Goal: Information Seeking & Learning: Find specific fact

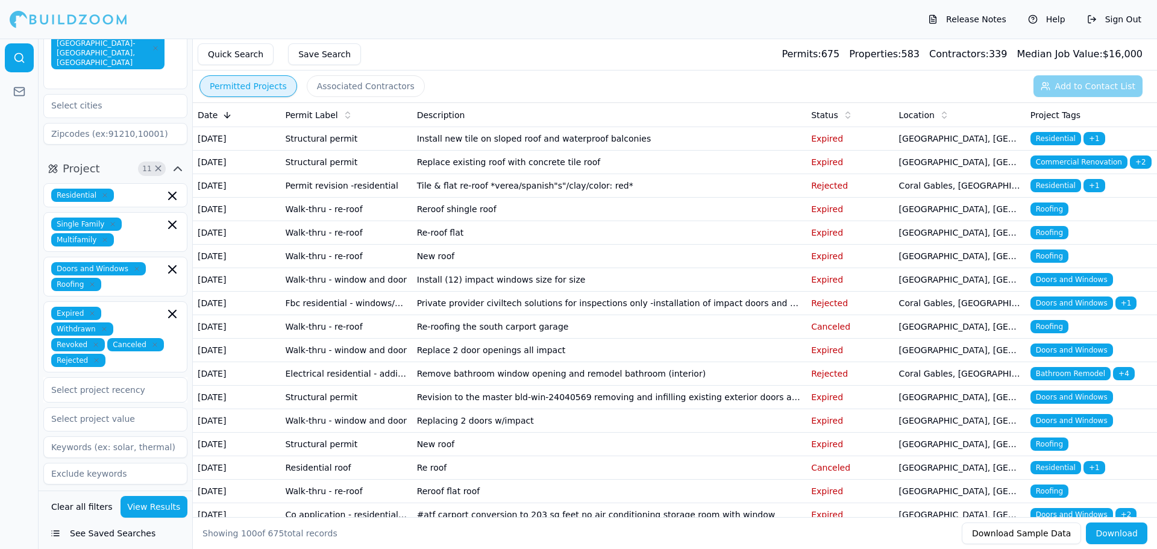
scroll to position [123, 0]
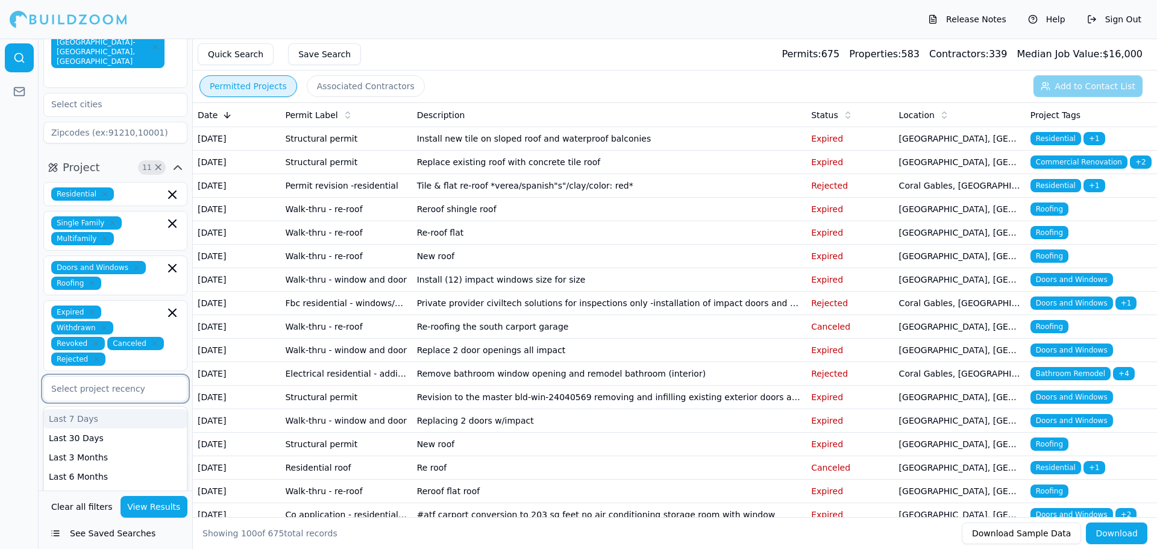
click at [98, 383] on div at bounding box center [115, 389] width 128 height 12
click at [92, 467] on div "Last 6 Months" at bounding box center [115, 476] width 143 height 19
click at [140, 506] on button "View Results" at bounding box center [155, 507] width 68 height 22
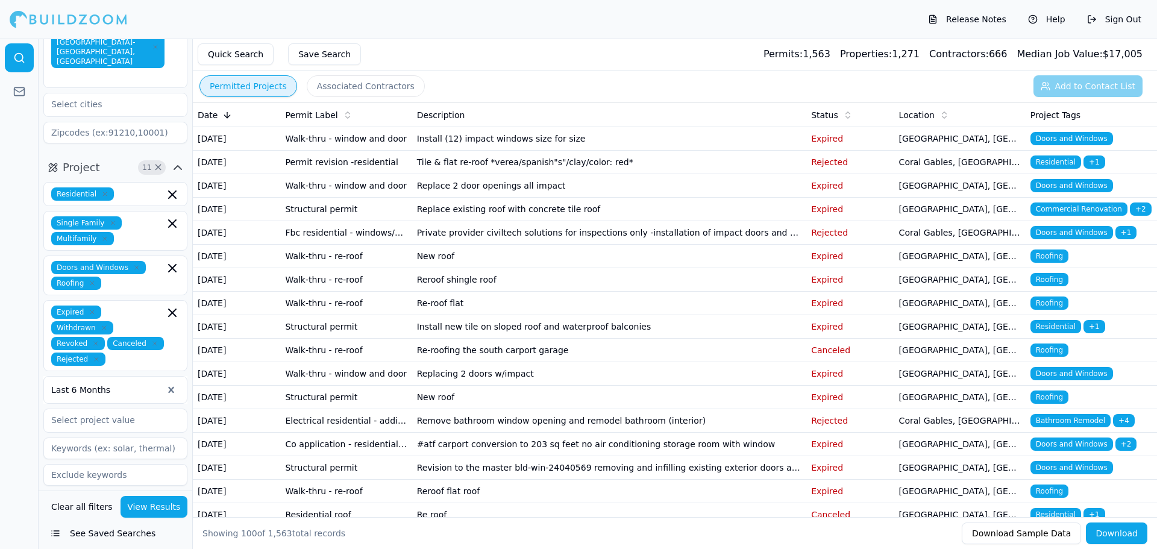
click at [565, 144] on td "Install (12) impact windows size for size" at bounding box center [609, 139] width 395 height 24
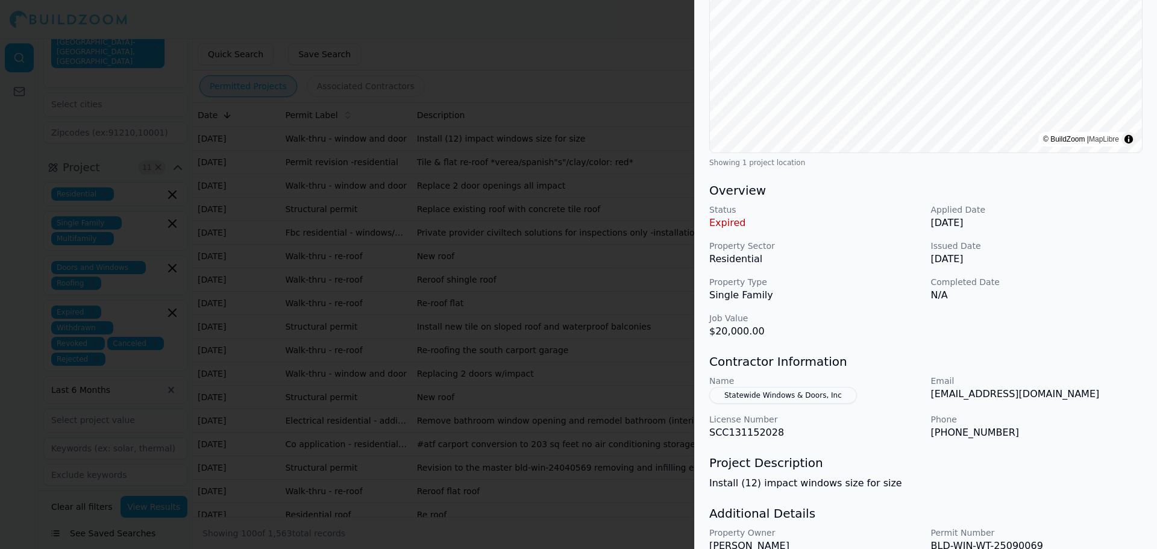
scroll to position [252, 0]
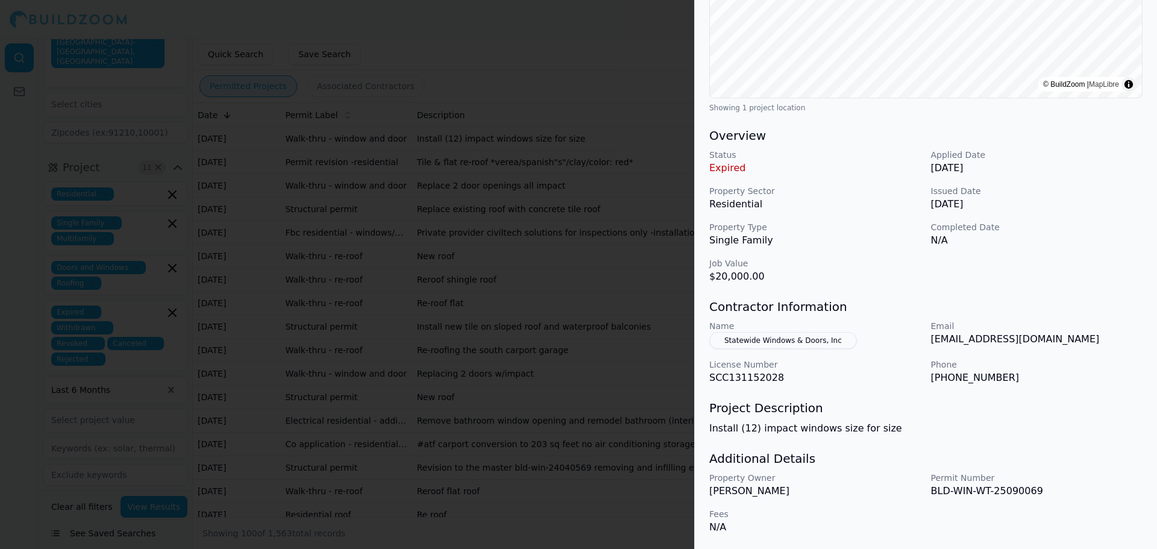
drag, startPoint x: 710, startPoint y: 491, endPoint x: 776, endPoint y: 493, distance: 66.3
click at [776, 493] on p "Benson,zachery" at bounding box center [816, 491] width 212 height 14
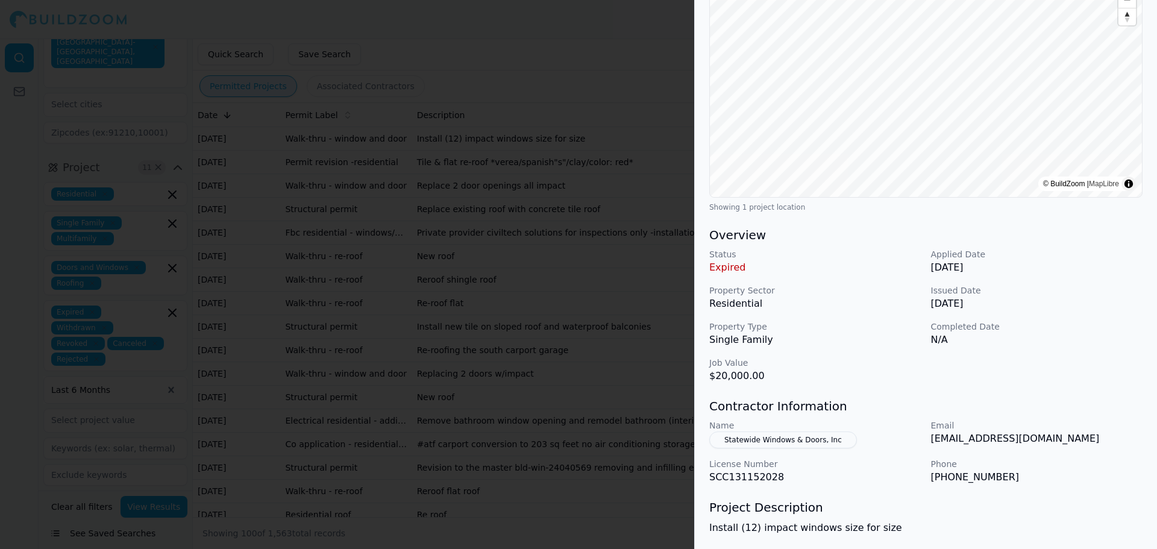
scroll to position [0, 0]
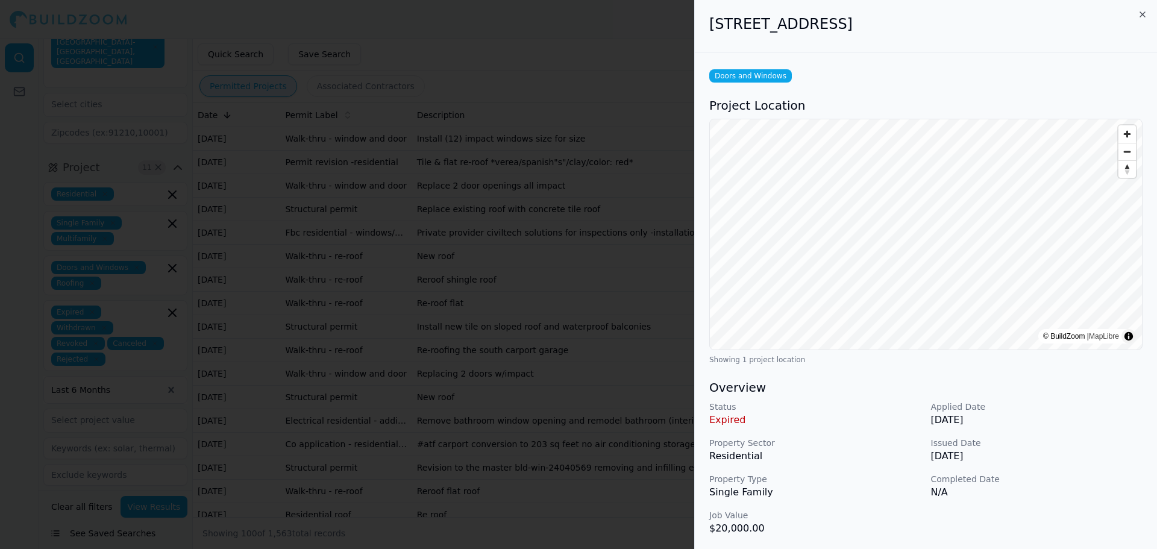
drag, startPoint x: 705, startPoint y: 24, endPoint x: 1001, endPoint y: 31, distance: 296.7
click at [1001, 31] on div "2870 NW 18th Ct, Fort Lauderdale, FL, 33311" at bounding box center [926, 26] width 462 height 52
copy h2 "2870 NW 18th Ct, Fort Lauderdale, FL, 33311"
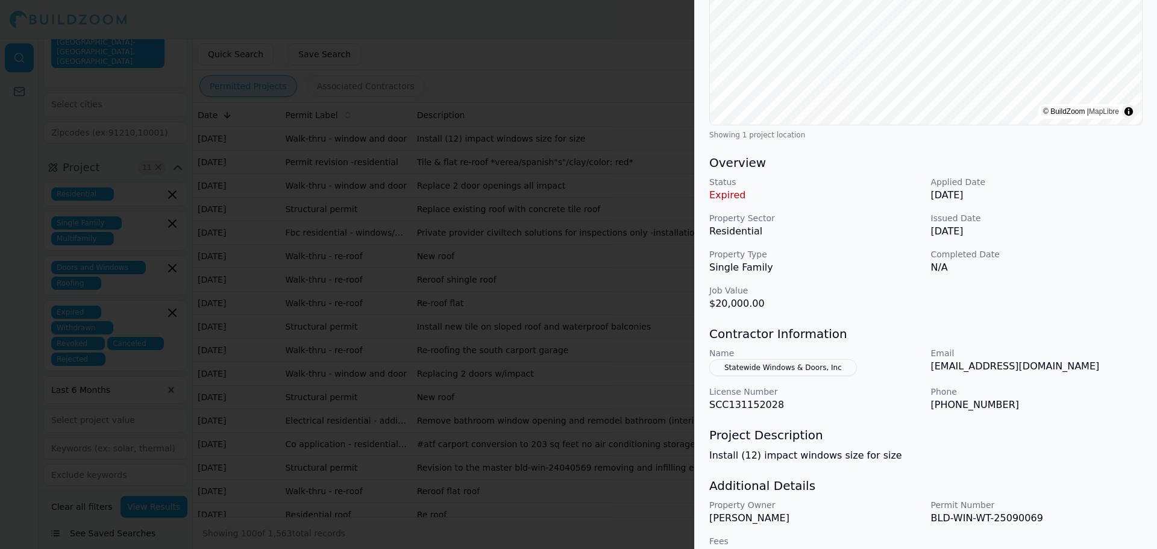
scroll to position [252, 0]
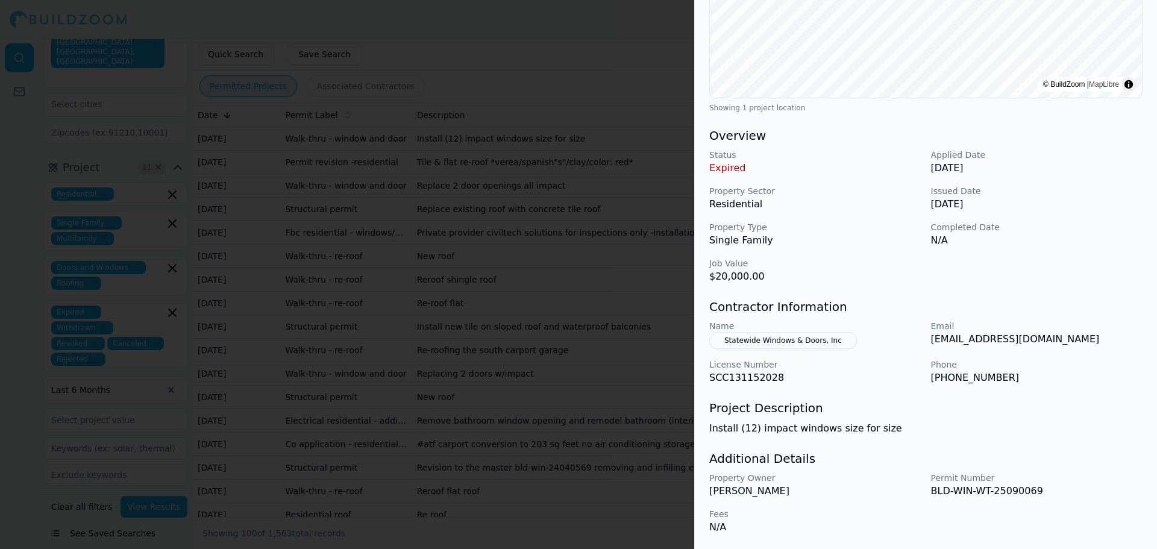
drag, startPoint x: 707, startPoint y: 493, endPoint x: 793, endPoint y: 489, distance: 86.3
click at [793, 489] on div "Doors and Windows Project Location © BuildZoom | MapLibre Showing 1 project loc…" at bounding box center [926, 174] width 462 height 749
copy p "Benson,zachery"
